Goal: Information Seeking & Learning: Compare options

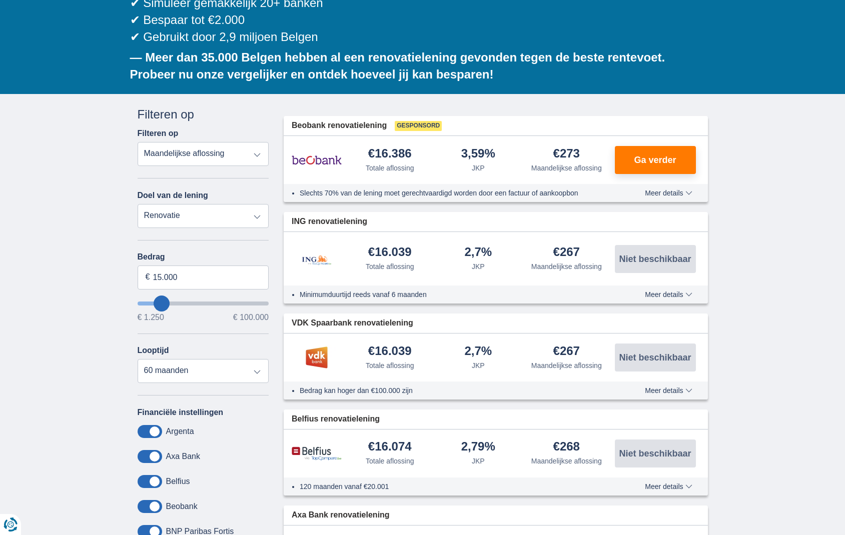
scroll to position [205, 0]
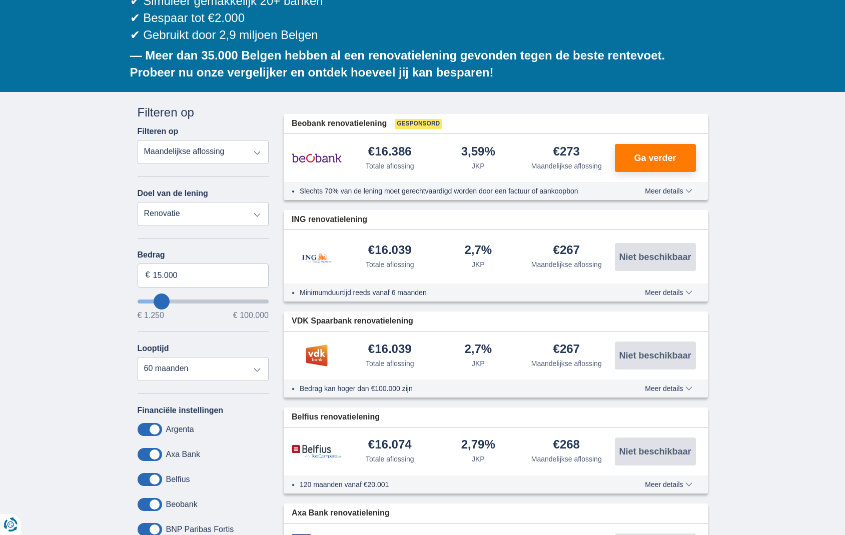
select select "apr+"
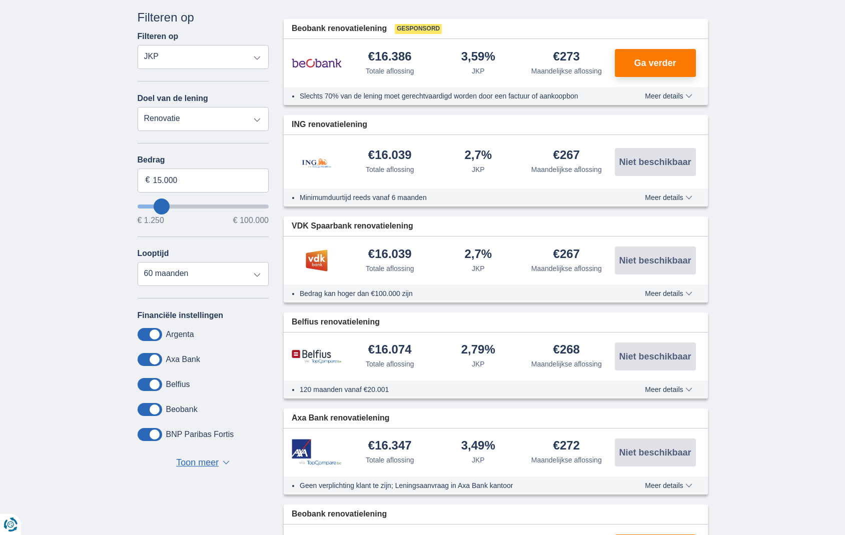
scroll to position [306, 0]
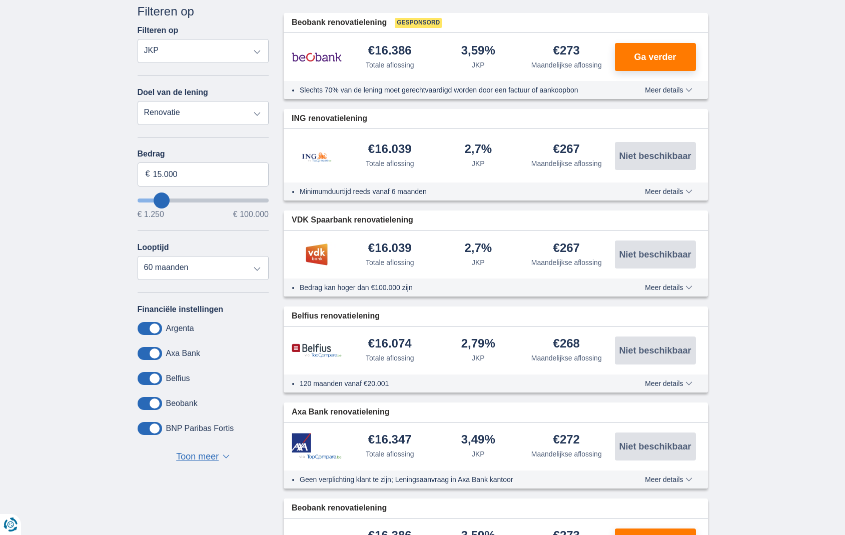
type input "17.250"
type input "17250"
type input "18.250"
type input "18250"
type input "19.250"
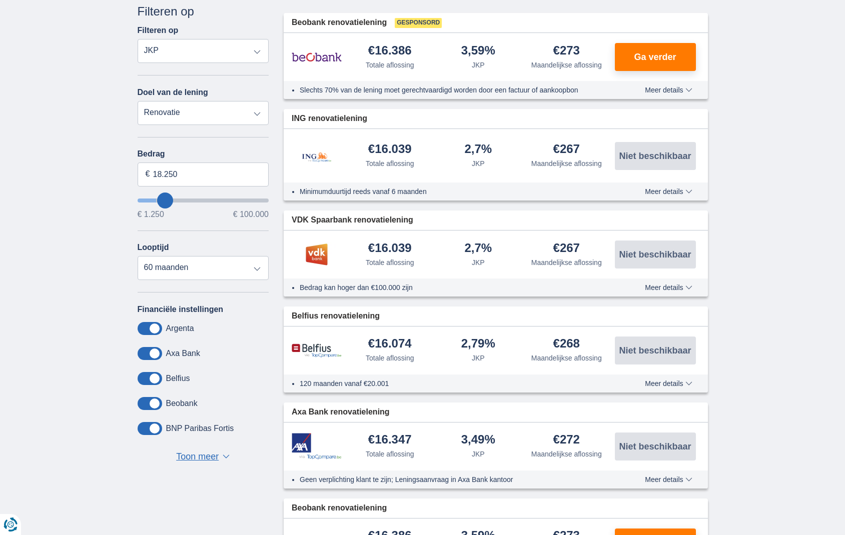
type input "19250"
type input "21.250"
type input "21250"
type input "27.250"
type input "27250"
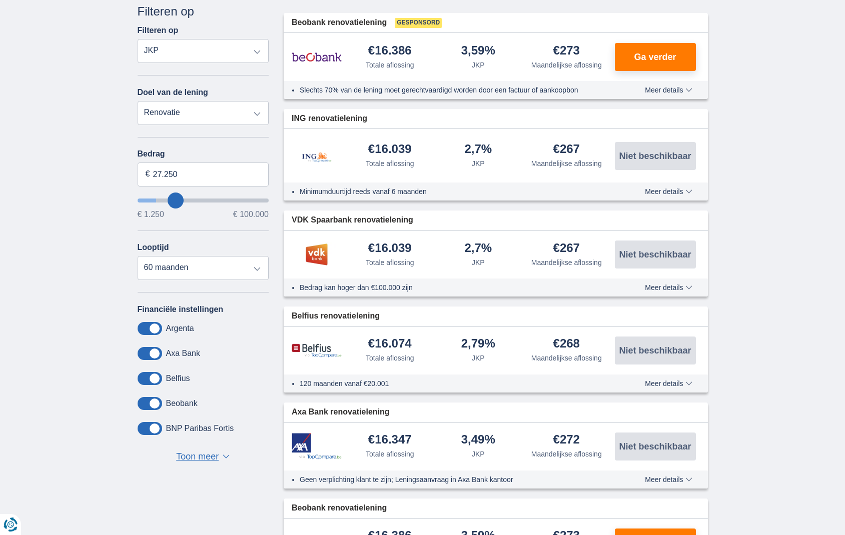
type input "33.250"
type input "33250"
type input "39.250"
type input "39250"
select select "120"
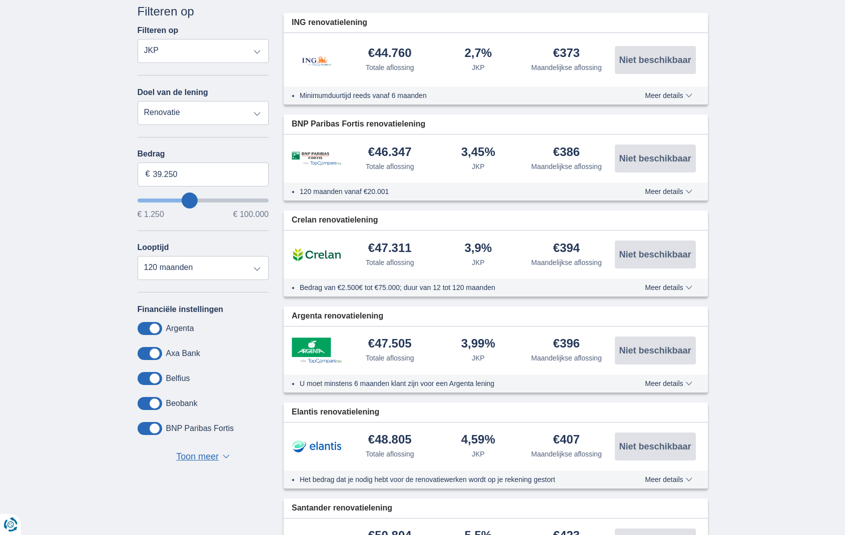
type input "99.250"
type input "99250"
click at [265, 199] on input "wantToBorrow" at bounding box center [204, 201] width 132 height 4
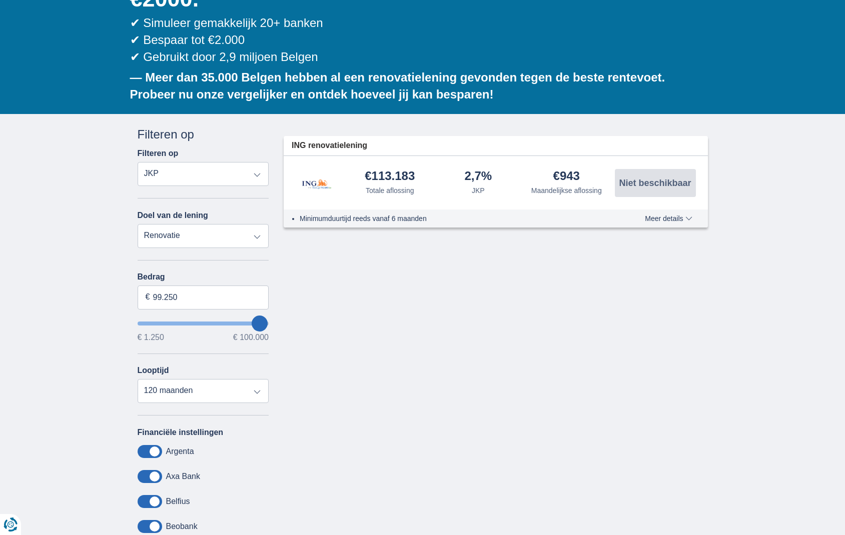
scroll to position [197, 0]
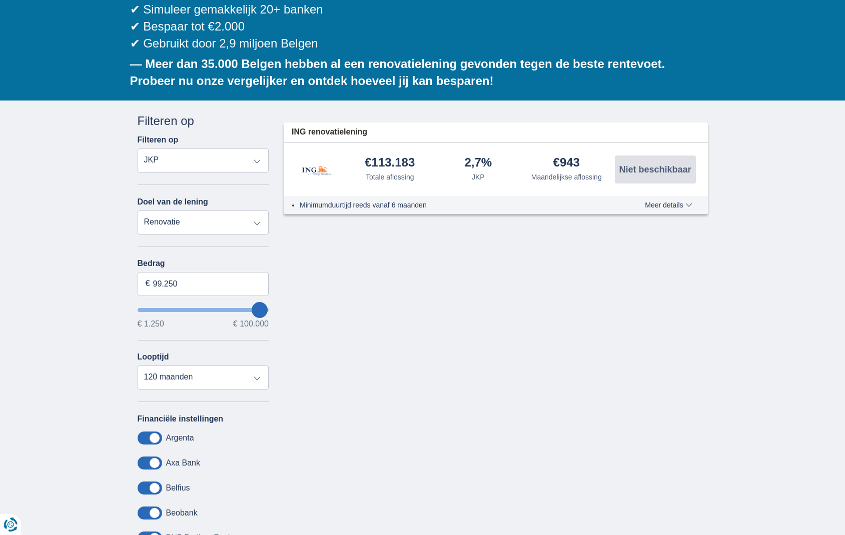
drag, startPoint x: 262, startPoint y: 277, endPoint x: 281, endPoint y: 280, distance: 19.7
click at [281, 280] on div "Annuleren Filters Filteren op Filteren op Totale aflossing JKP Maandelijkse afl…" at bounding box center [422, 351] width 585 height 476
click at [86, 185] on div "× widget.non-eligible-application.title widget.non-eligible-application.text no…" at bounding box center [422, 357] width 845 height 512
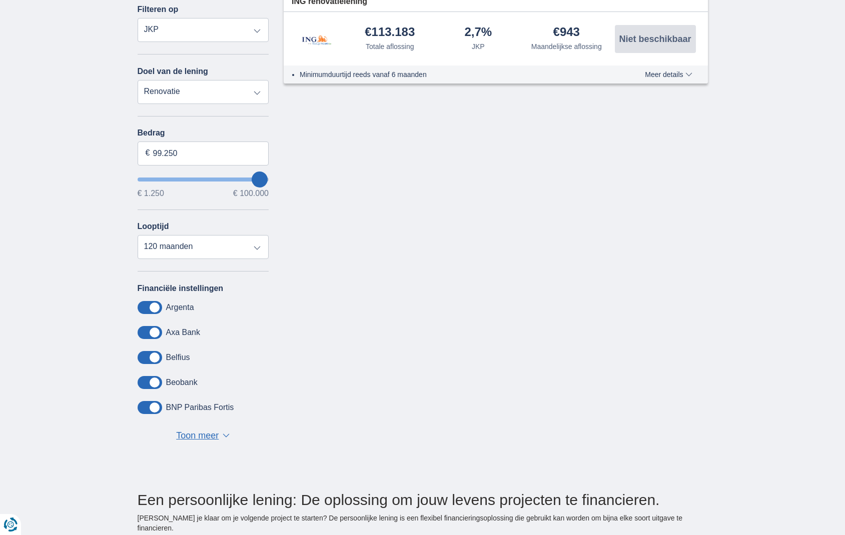
scroll to position [334, 0]
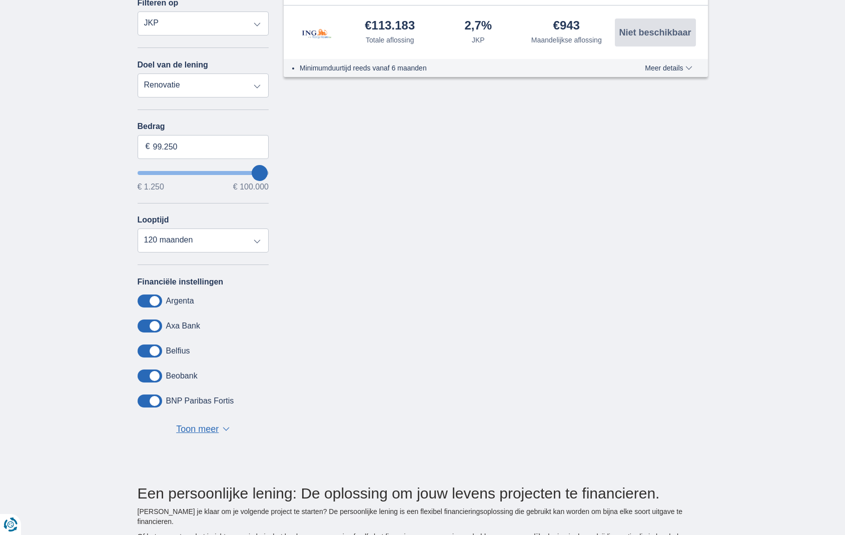
click at [357, 238] on div "Annuleren Filters Filteren op Filteren op Totale aflossing JKP Maandelijkse afl…" at bounding box center [422, 213] width 585 height 476
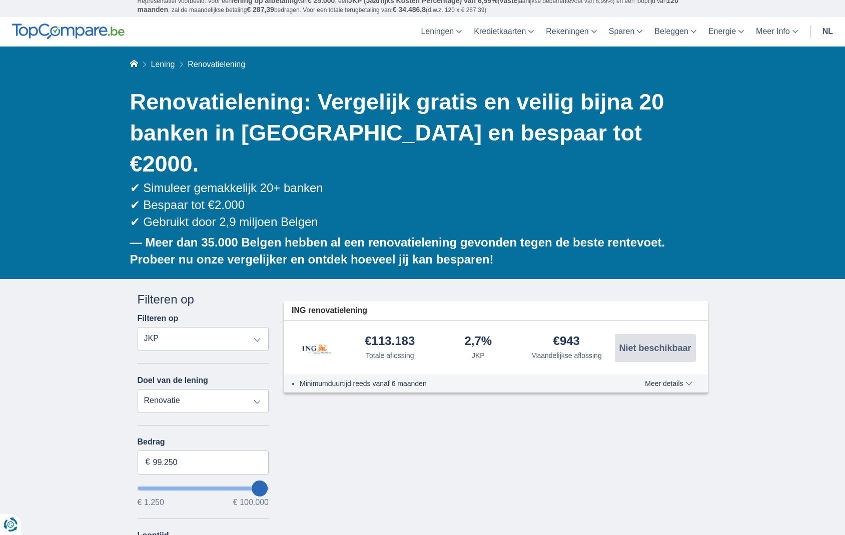
scroll to position [0, 0]
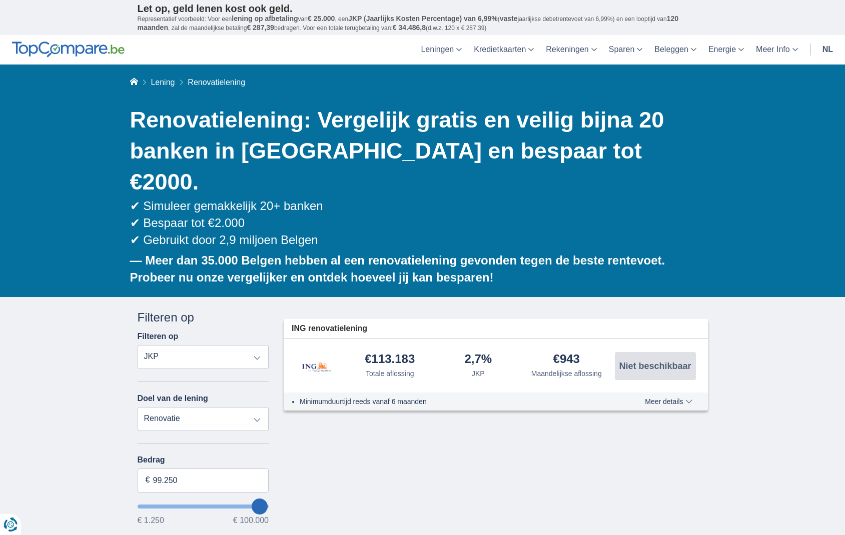
click at [660, 398] on span "Meer details" at bounding box center [668, 401] width 47 height 7
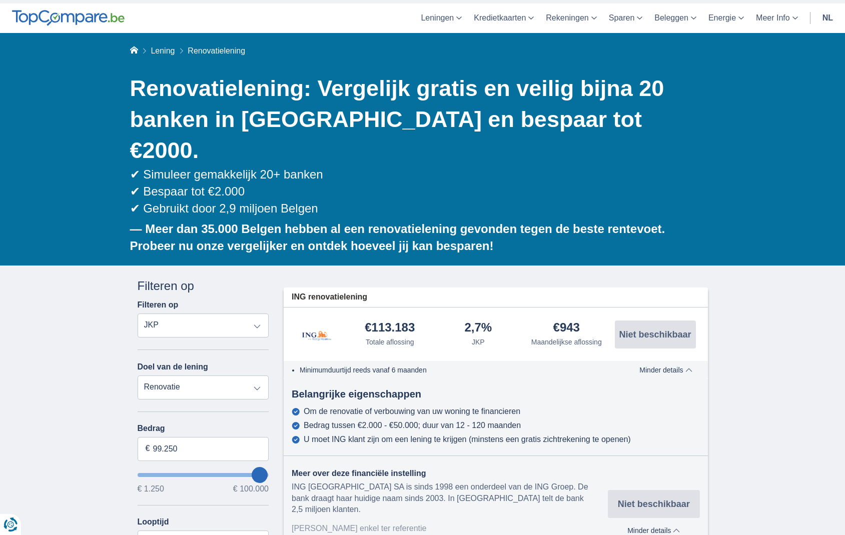
scroll to position [39, 0]
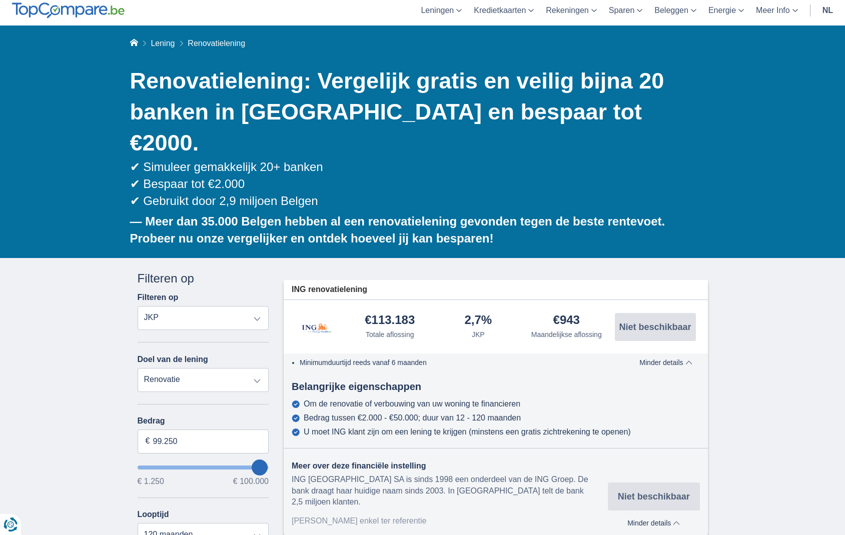
click at [481, 314] on div "2,7%" at bounding box center [478, 321] width 28 height 14
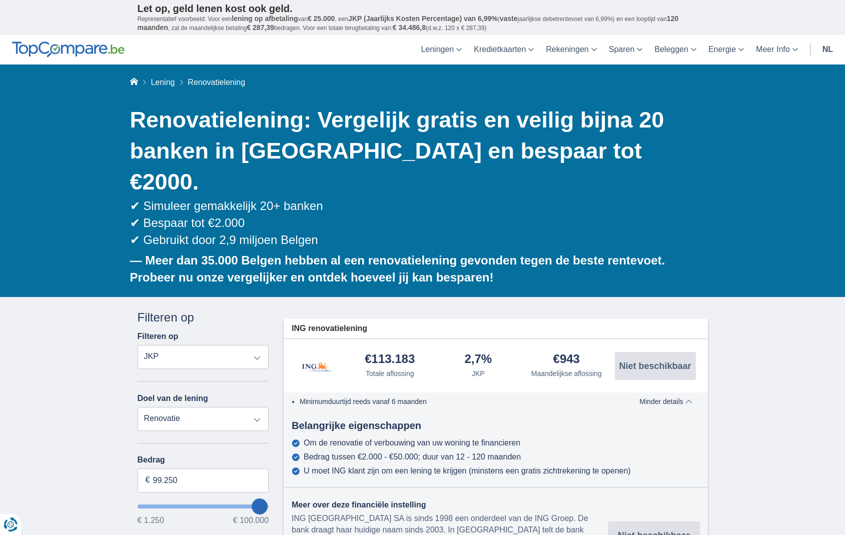
scroll to position [0, 0]
